Goal: Task Accomplishment & Management: Complete application form

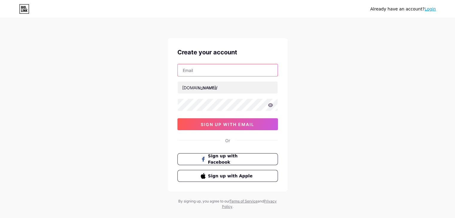
click at [222, 72] on input "text" at bounding box center [228, 70] width 100 height 12
type input "[EMAIL_ADDRESS][DOMAIN_NAME]"
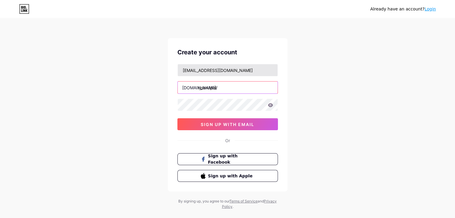
type input "rjparulpal"
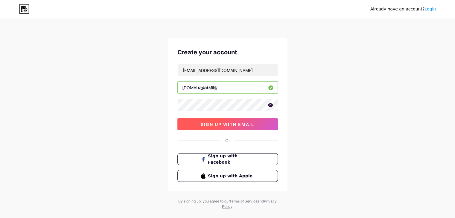
click at [260, 125] on button "sign up with email" at bounding box center [227, 124] width 100 height 12
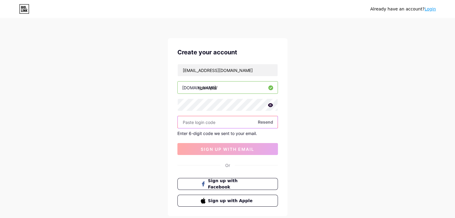
paste input "332613"
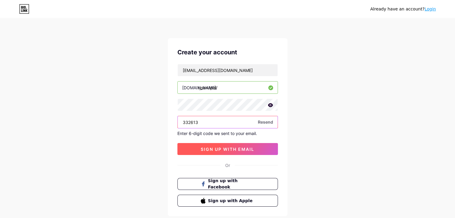
type input "332613"
click at [242, 147] on span "sign up with email" at bounding box center [228, 149] width 54 height 5
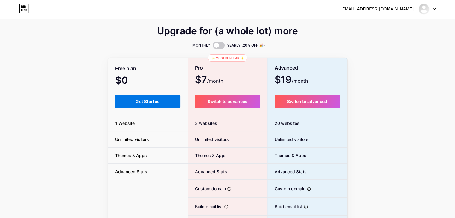
click at [154, 103] on span "Get Started" at bounding box center [147, 101] width 24 height 5
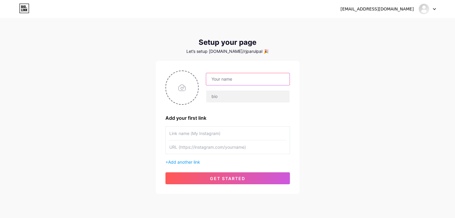
click at [231, 79] on input "text" at bounding box center [247, 79] width 83 height 12
type input "RJ [PERSON_NAME]"
click at [231, 100] on input "text" at bounding box center [247, 97] width 83 height 12
paste input "🎙 [PERSON_NAME] [PERSON_NAME] * �Social Media Manager | Influencer * ��DM for P…"
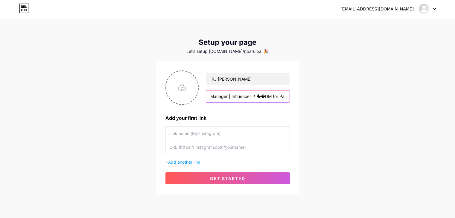
type input "🎙 [PERSON_NAME] [PERSON_NAME] * �Social Media Manager | Influencer * ��DM for P…"
click at [202, 134] on input "text" at bounding box center [227, 133] width 117 height 13
type input "RJ [PERSON_NAME]"
click at [196, 149] on input "text" at bounding box center [227, 147] width 117 height 13
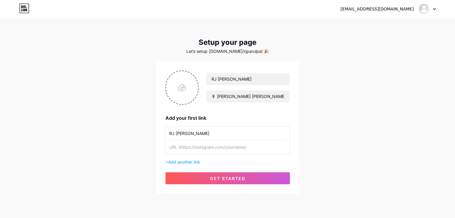
paste input "[URL][DOMAIN_NAME]"
type input "[URL][DOMAIN_NAME]"
click at [198, 163] on span "Add another link" at bounding box center [184, 162] width 32 height 5
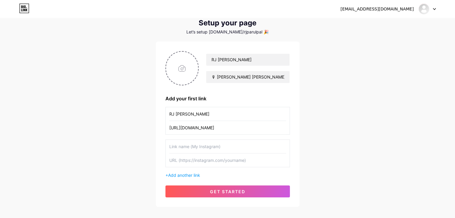
scroll to position [30, 0]
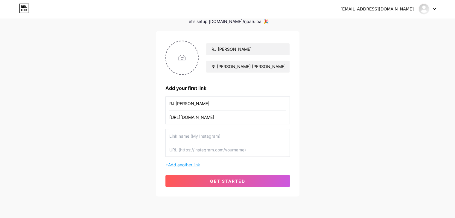
click at [196, 164] on span "Add another link" at bounding box center [184, 164] width 32 height 5
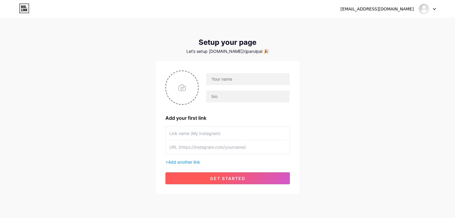
click at [225, 177] on span "get started" at bounding box center [227, 178] width 35 height 5
